Goal: Communication & Community: Answer question/provide support

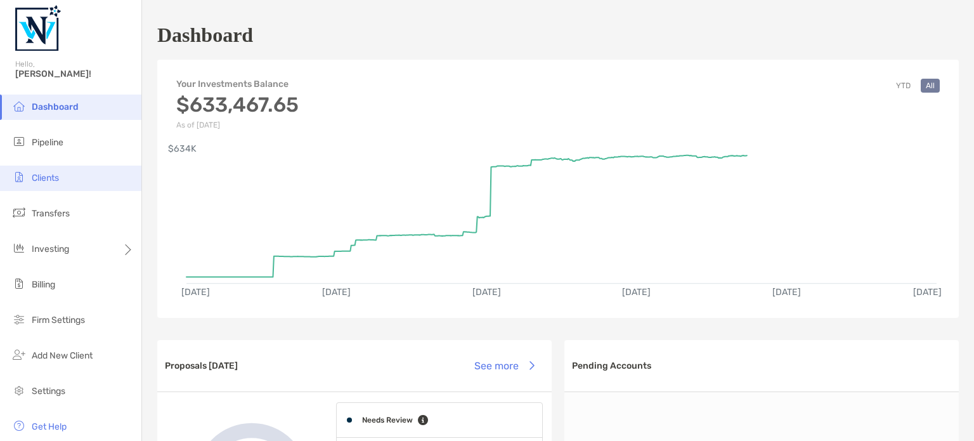
click at [46, 172] on li "Clients" at bounding box center [70, 177] width 141 height 25
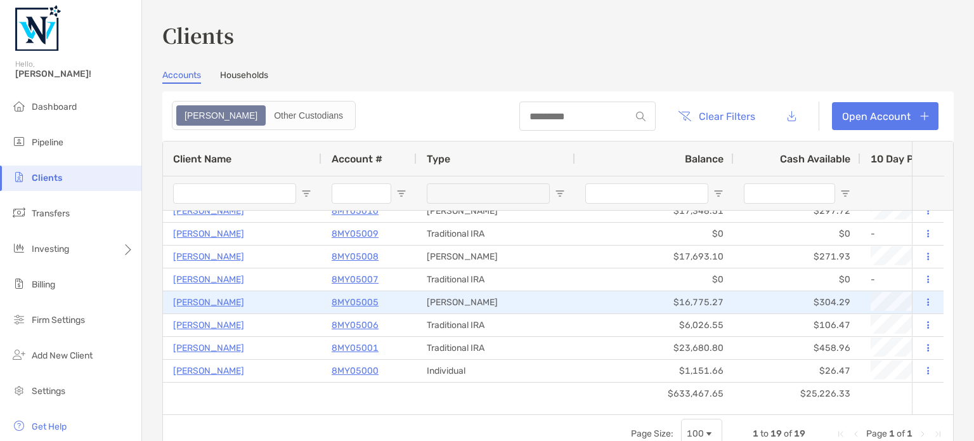
scroll to position [127, 0]
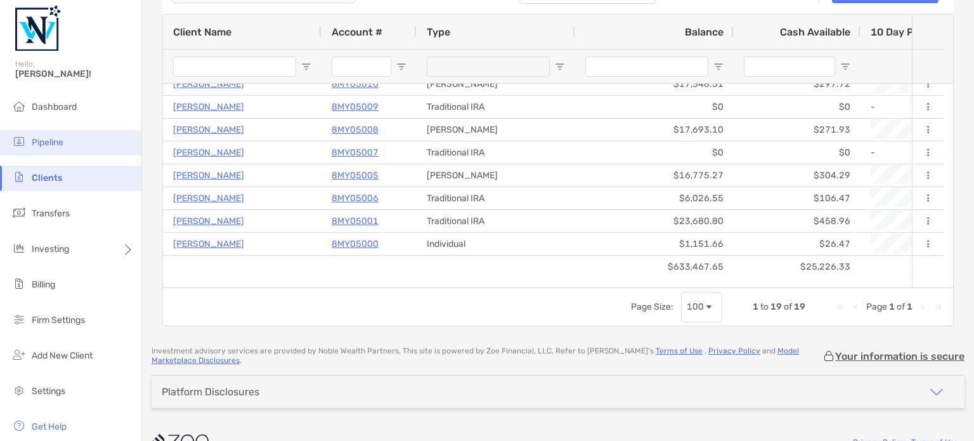
click at [49, 142] on span "Pipeline" at bounding box center [48, 142] width 32 height 11
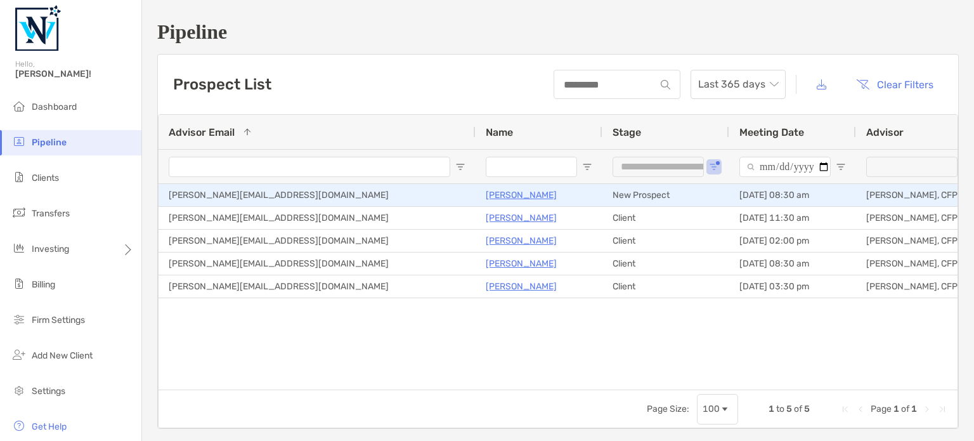
click at [516, 190] on p "[PERSON_NAME]" at bounding box center [521, 195] width 71 height 16
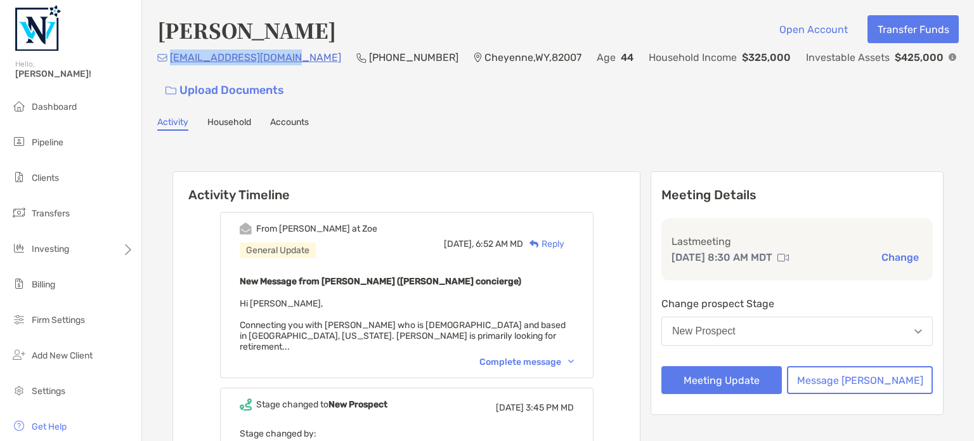
drag, startPoint x: 169, startPoint y: 56, endPoint x: 285, endPoint y: 57, distance: 115.4
click at [285, 57] on div "[EMAIL_ADDRESS][DOMAIN_NAME]" at bounding box center [249, 57] width 184 height 16
copy p "[EMAIL_ADDRESS][DOMAIN_NAME]"
click at [792, 329] on button "New Prospect" at bounding box center [796, 330] width 271 height 29
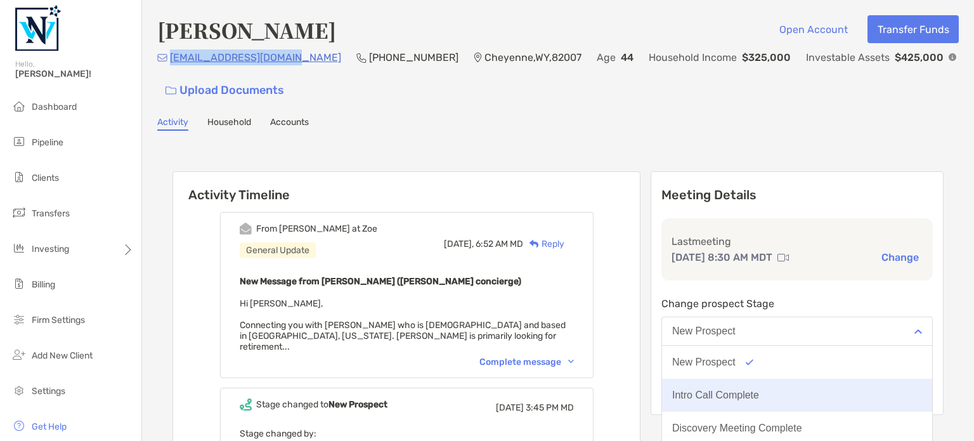
click at [759, 393] on div "Intro Call Complete" at bounding box center [715, 394] width 87 height 11
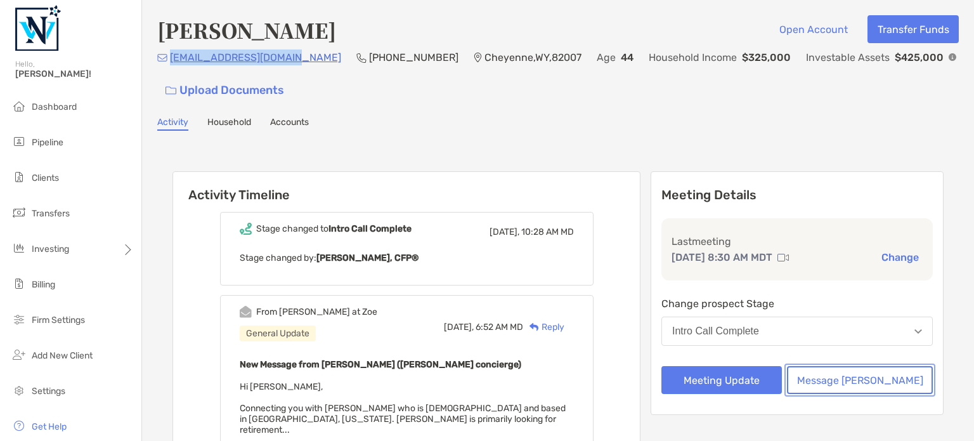
click at [857, 379] on button "Message Zoe" at bounding box center [860, 380] width 146 height 28
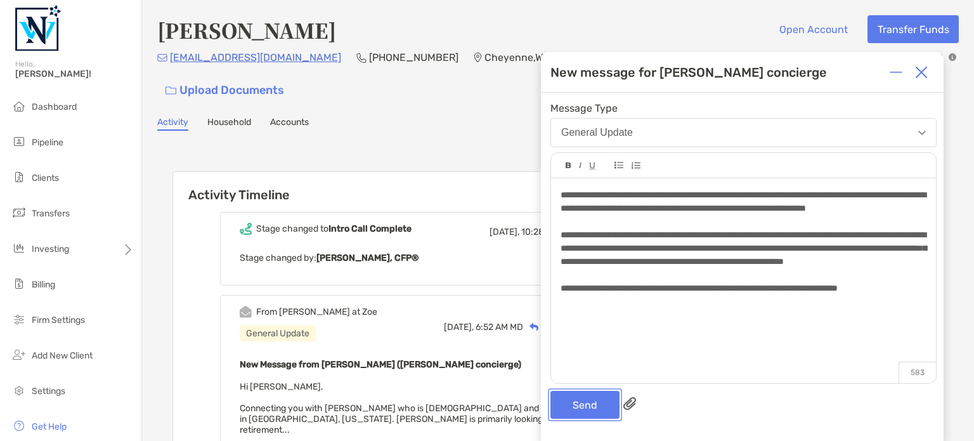
click at [583, 397] on button "Send" at bounding box center [584, 405] width 69 height 28
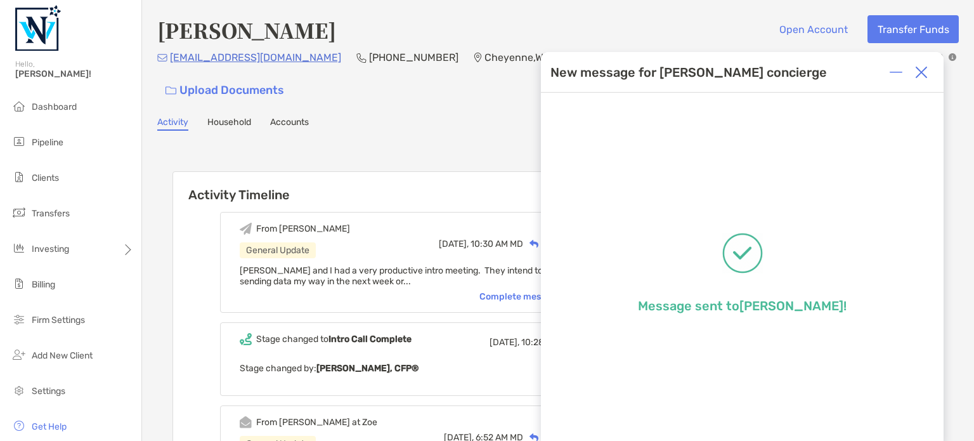
click at [927, 70] on div at bounding box center [920, 72] width 25 height 25
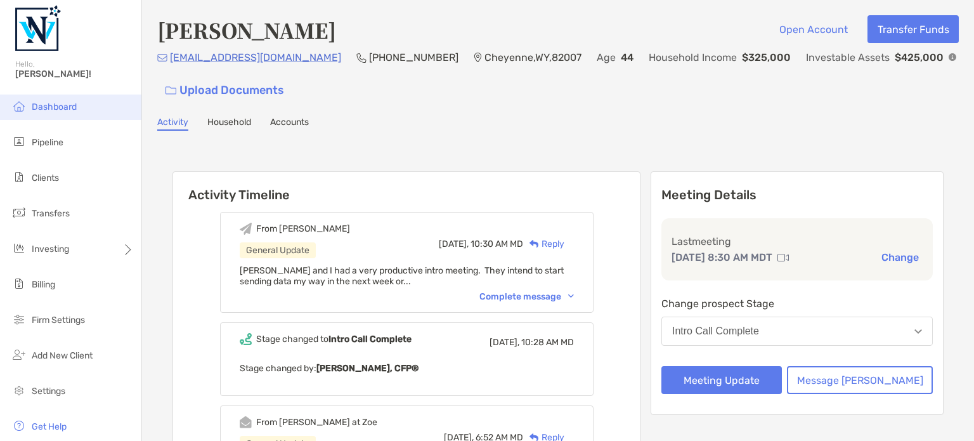
click at [43, 101] on span "Dashboard" at bounding box center [54, 106] width 45 height 11
